Goal: Task Accomplishment & Management: Use online tool/utility

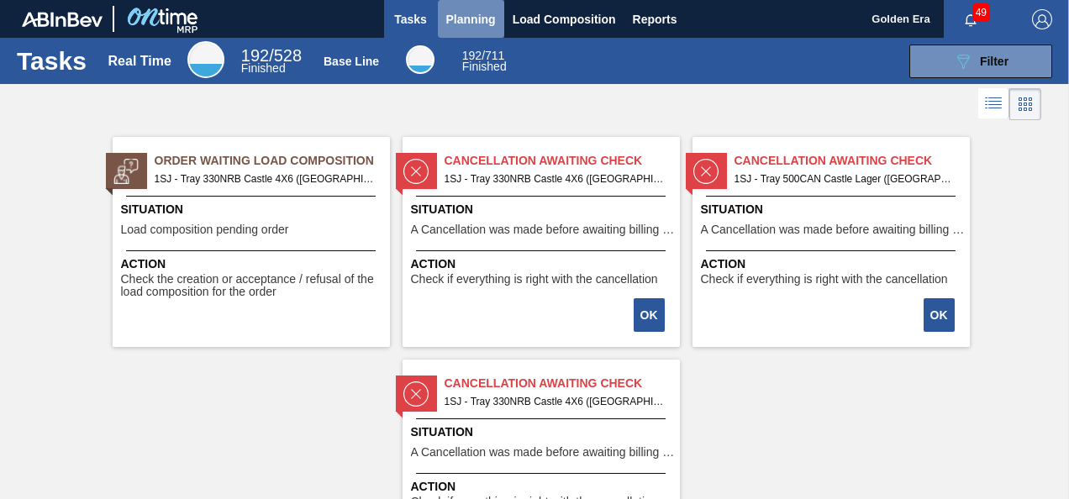
click at [465, 10] on span "Planning" at bounding box center [471, 19] width 50 height 20
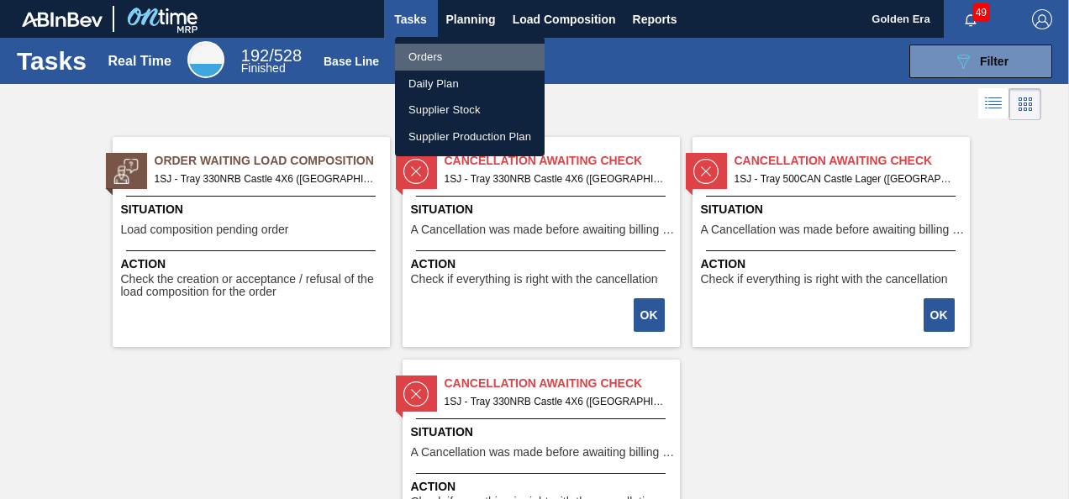
click at [432, 51] on li "Orders" at bounding box center [470, 57] width 150 height 27
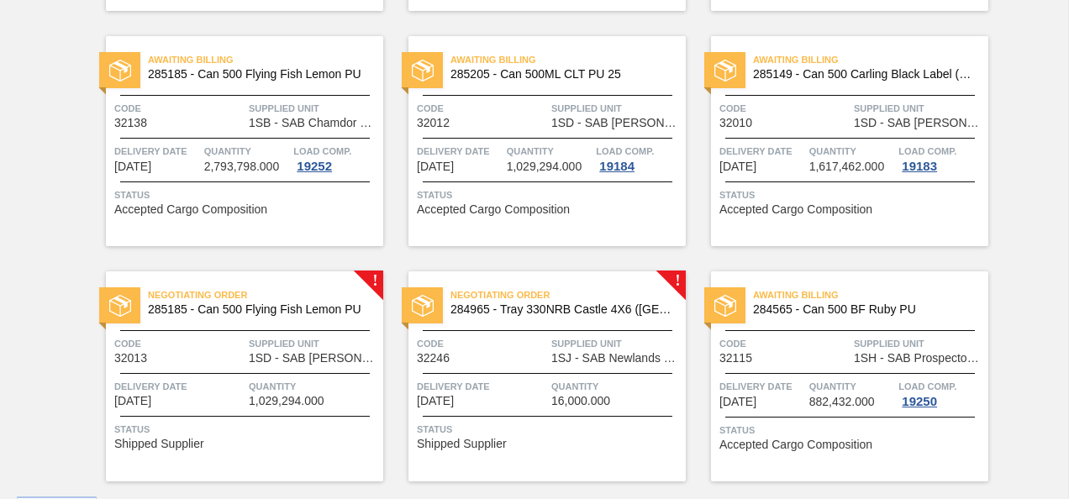
scroll to position [1530, 0]
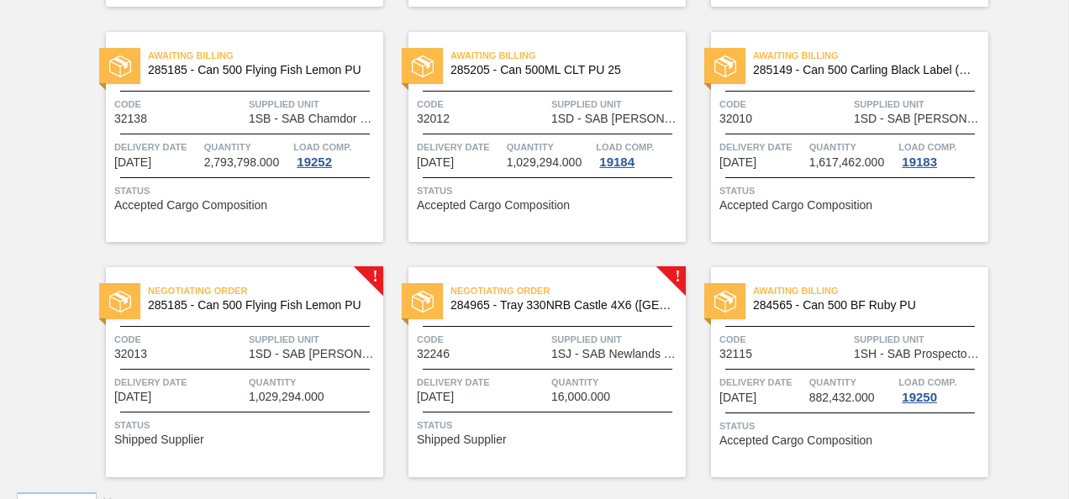
click at [516, 351] on div "Code 32246" at bounding box center [482, 345] width 130 height 29
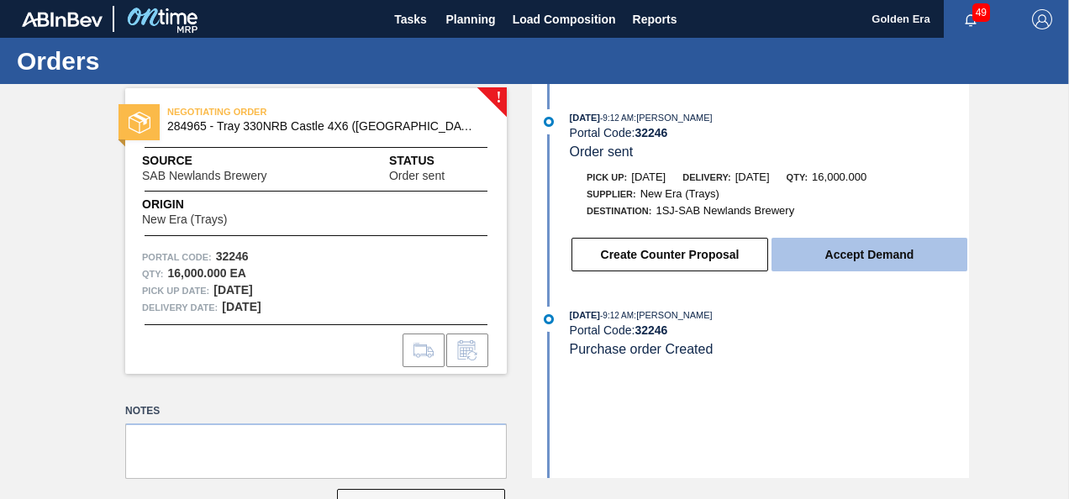
click at [898, 249] on button "Accept Demand" at bounding box center [870, 255] width 196 height 34
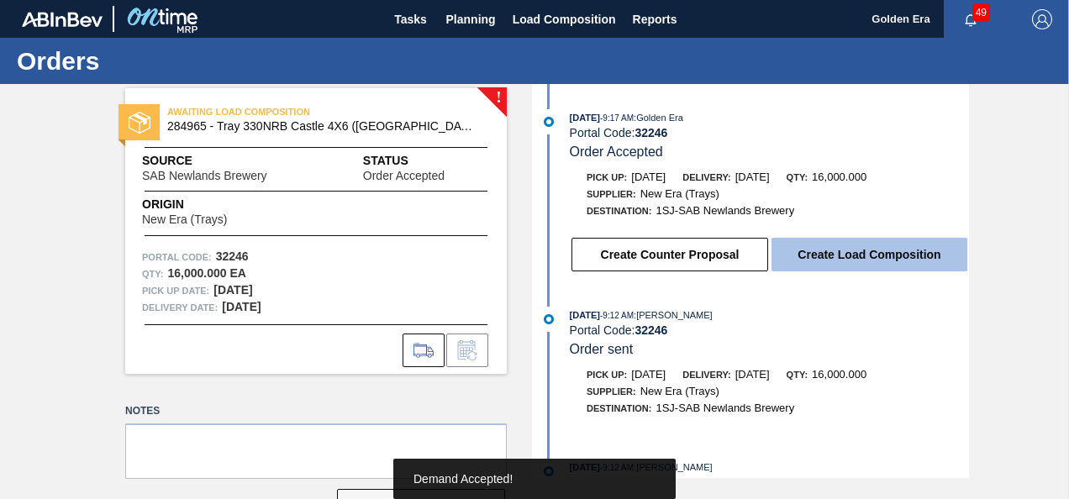
click at [886, 258] on button "Create Load Composition" at bounding box center [870, 255] width 196 height 34
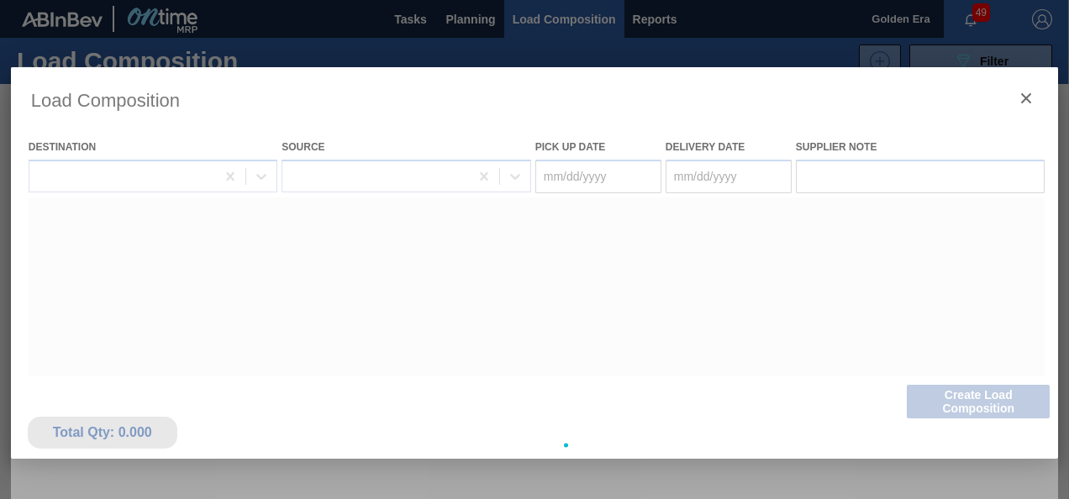
type Date "[DATE]"
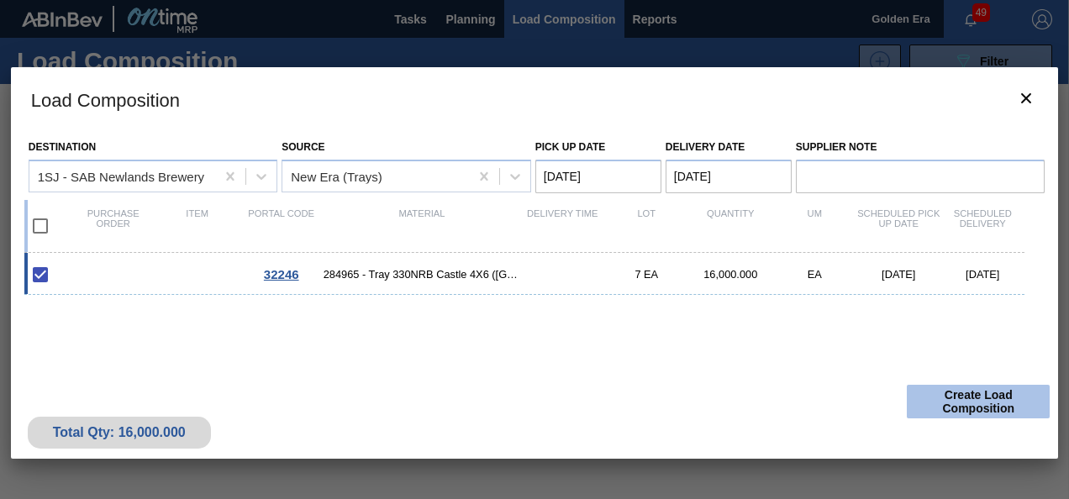
click at [991, 398] on button "Create Load Composition" at bounding box center [978, 402] width 143 height 34
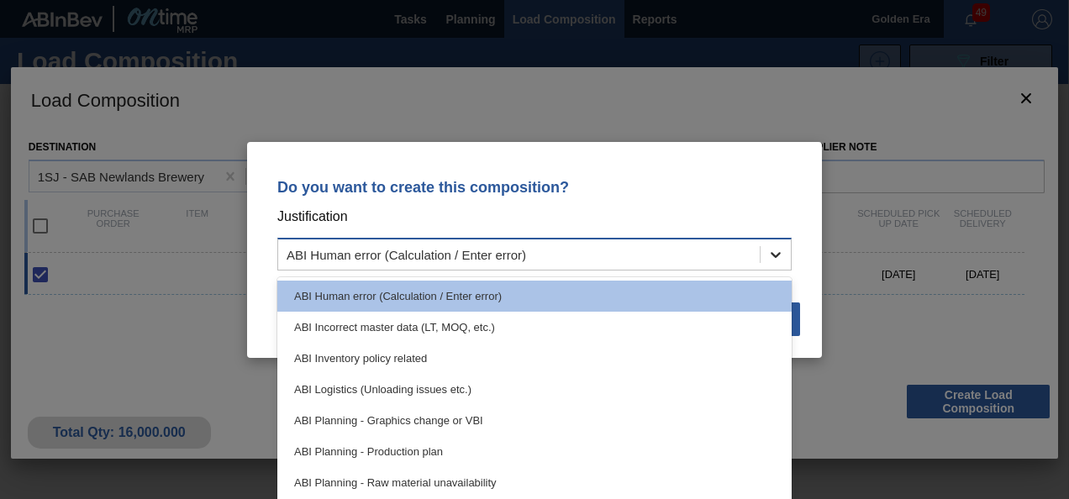
click at [787, 257] on div at bounding box center [776, 255] width 30 height 30
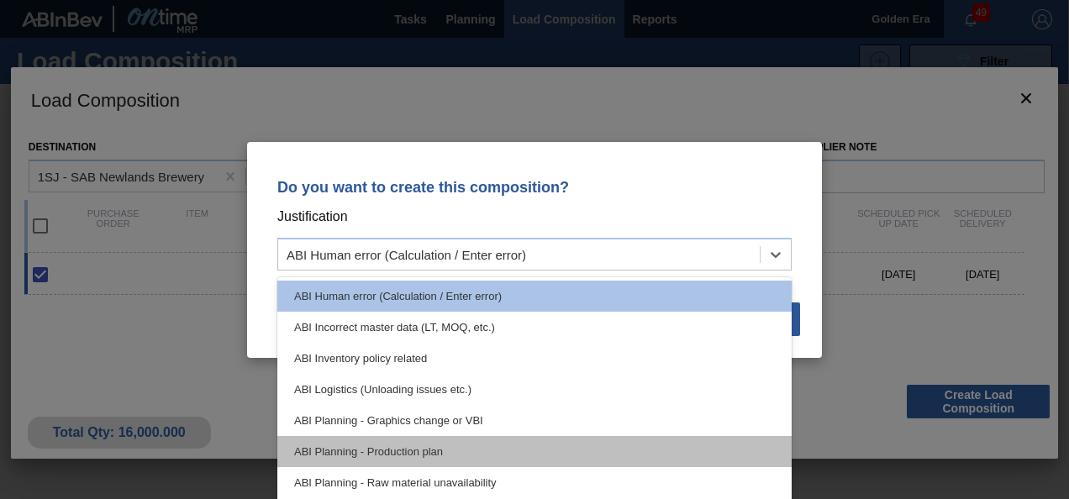
click at [353, 446] on div "ABI Planning - Production plan" at bounding box center [534, 451] width 514 height 31
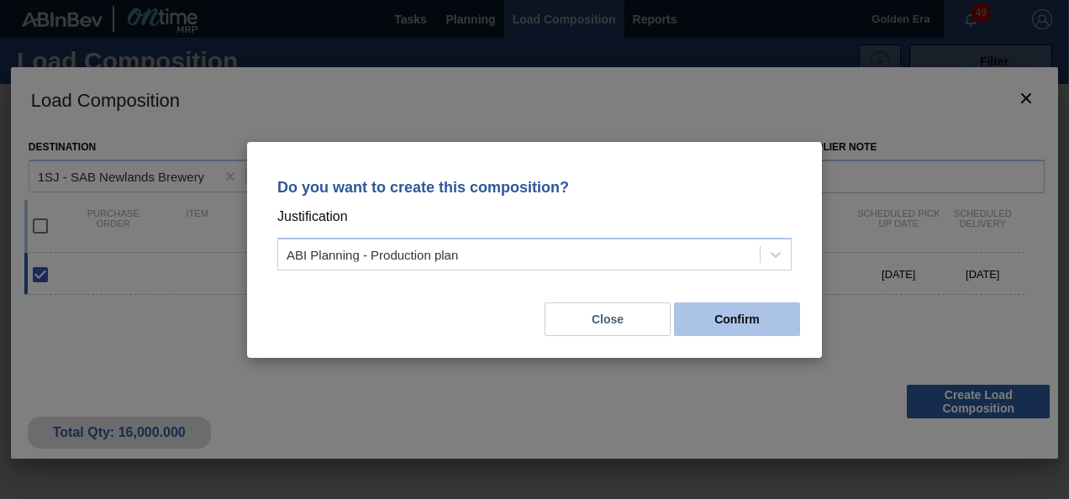
click at [752, 317] on button "Confirm" at bounding box center [737, 320] width 126 height 34
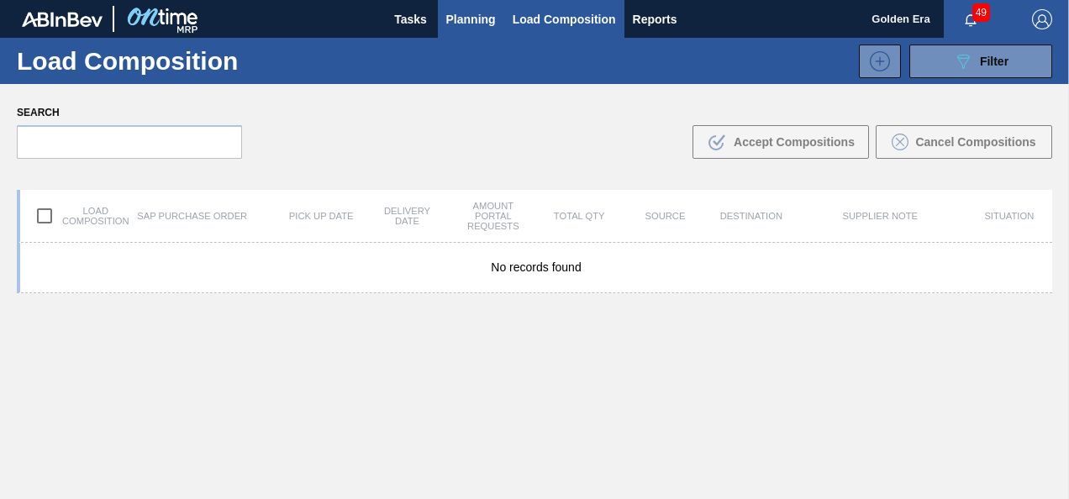
click at [468, 12] on span "Planning" at bounding box center [471, 19] width 50 height 20
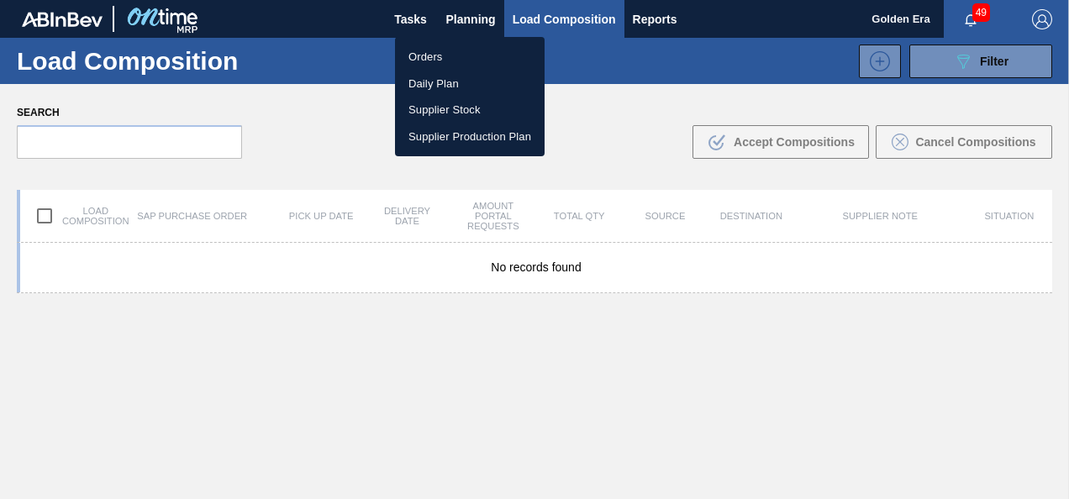
click at [752, 18] on div at bounding box center [534, 249] width 1069 height 499
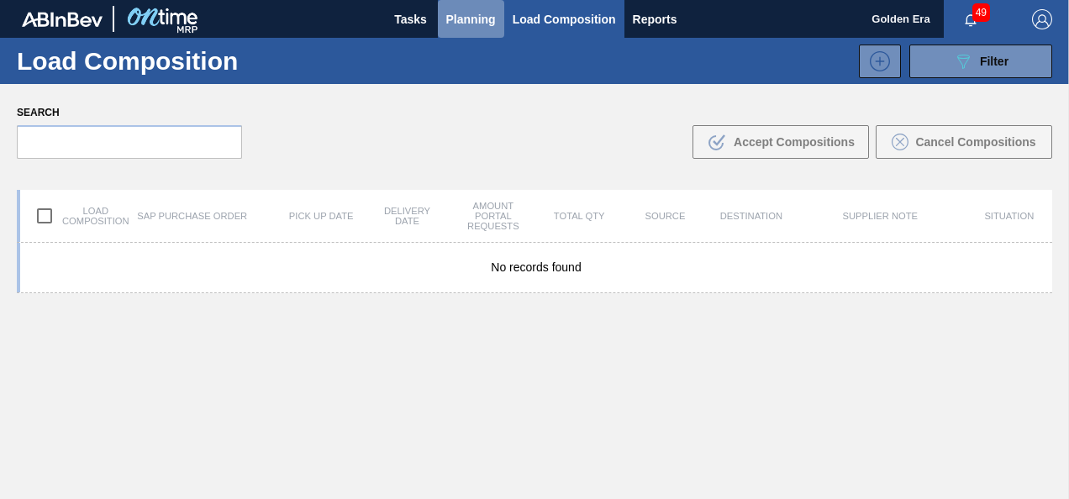
click at [463, 11] on span "Planning" at bounding box center [471, 19] width 50 height 20
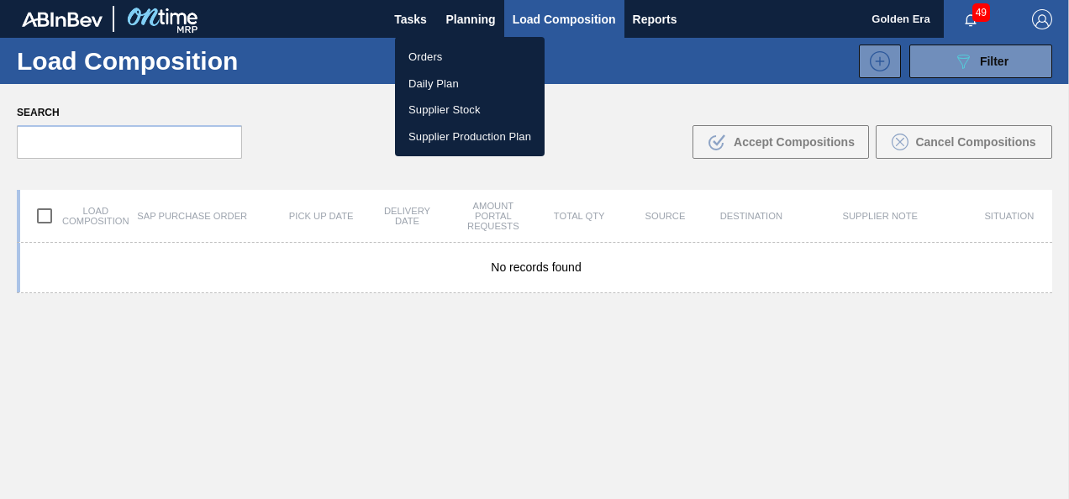
click at [419, 56] on li "Orders" at bounding box center [470, 57] width 150 height 27
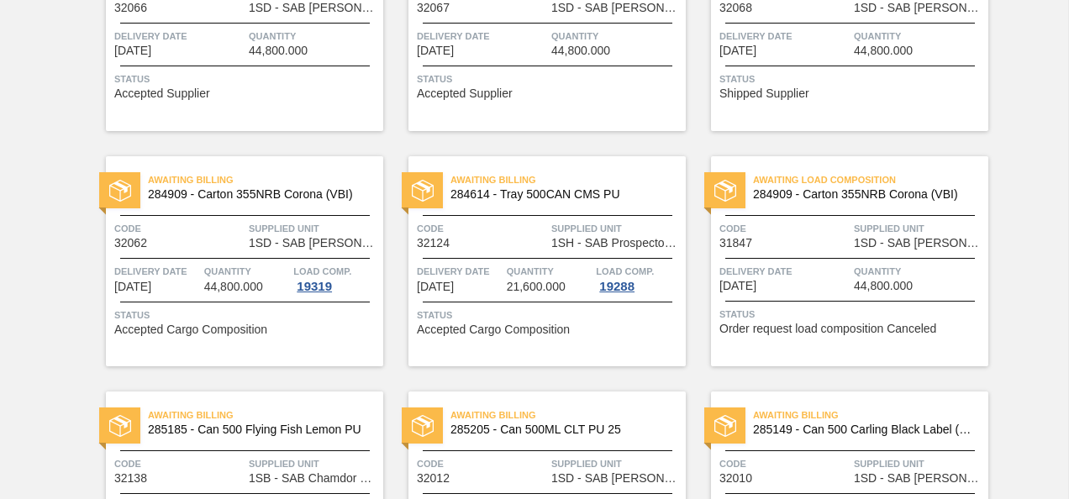
scroll to position [1569, 0]
